Goal: Check status

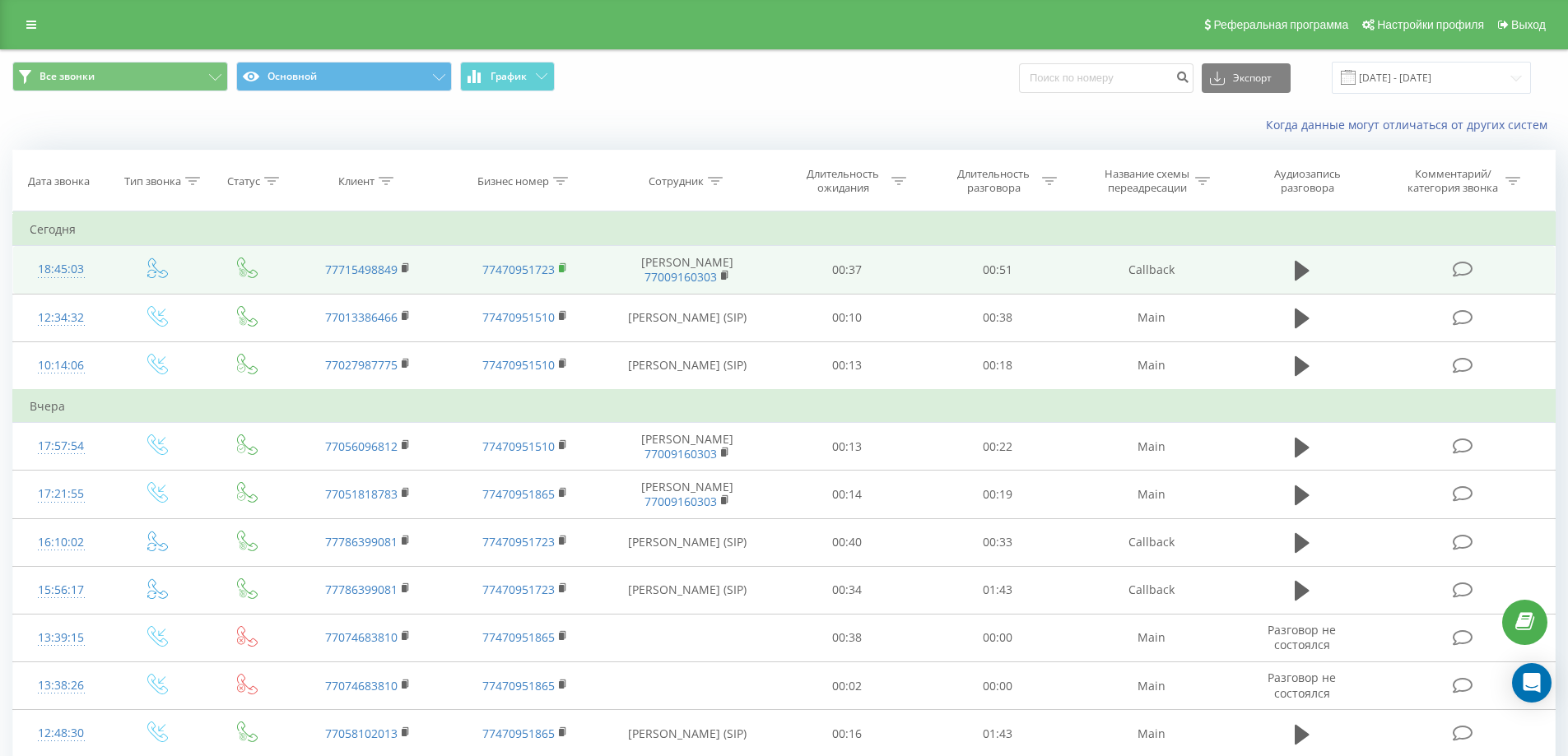
click at [559, 272] on rect at bounding box center [561, 269] width 5 height 7
